Goal: Information Seeking & Learning: Learn about a topic

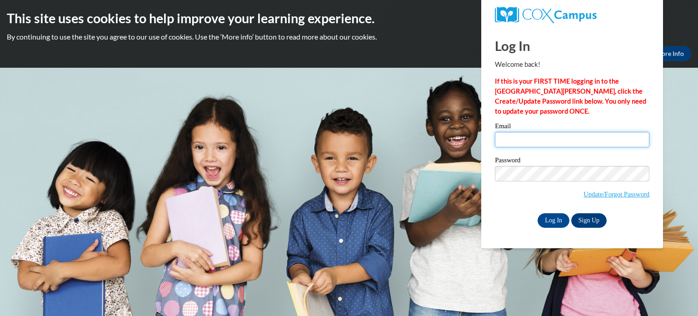
click at [526, 133] on input "Email" at bounding box center [572, 139] width 154 height 15
type input "Anancoo@floydboe.net"
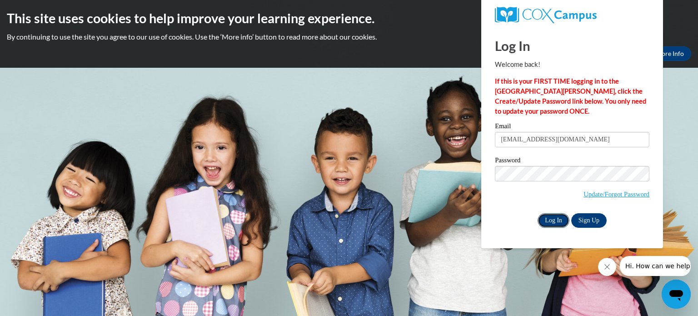
click at [550, 221] on input "Log In" at bounding box center [553, 220] width 32 height 15
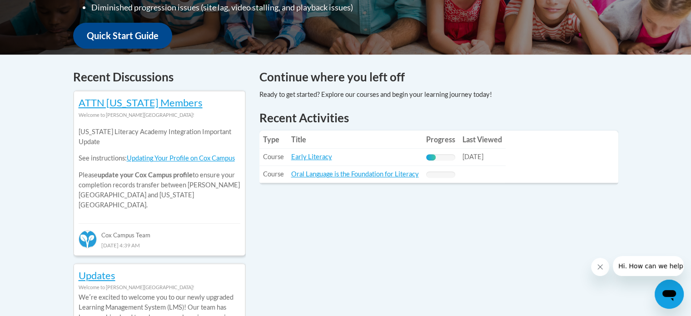
scroll to position [340, 0]
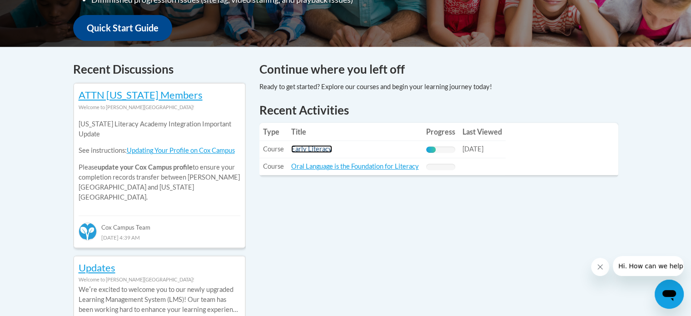
click at [305, 149] on link "Early Literacy" at bounding box center [311, 149] width 41 height 8
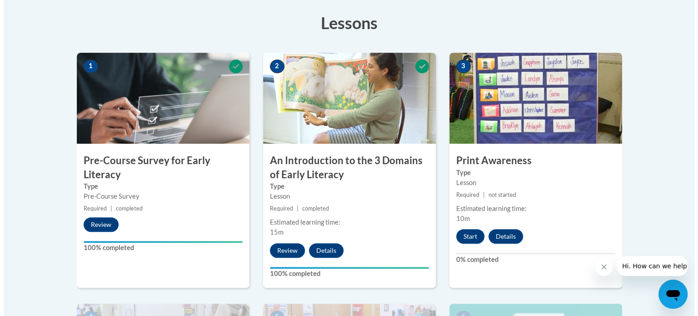
scroll to position [254, 0]
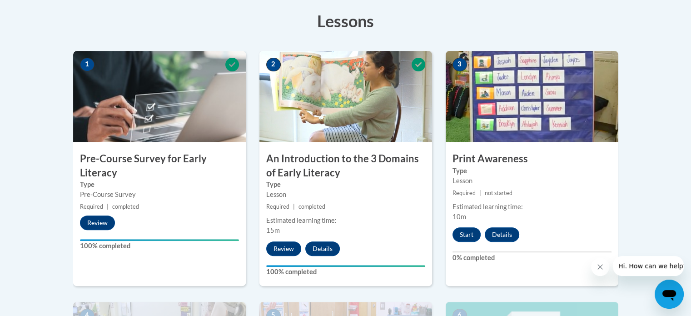
click at [508, 103] on img at bounding box center [532, 96] width 173 height 91
click at [460, 230] on button "Start" at bounding box center [466, 234] width 28 height 15
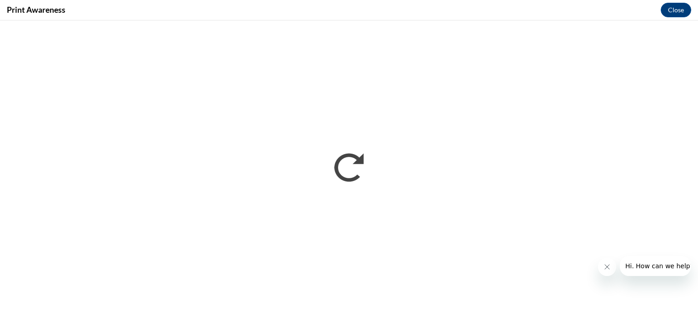
scroll to position [0, 0]
click at [606, 266] on icon "Close message from company" at bounding box center [606, 266] width 7 height 7
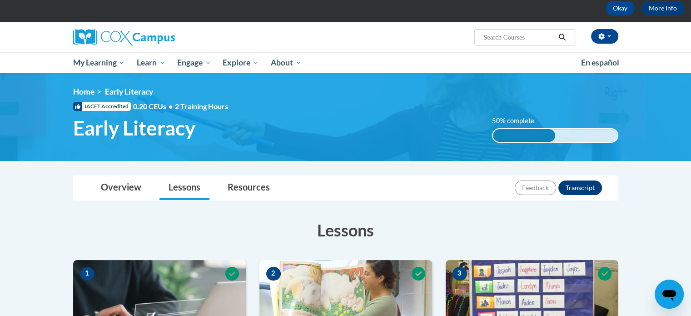
scroll to position [16, 0]
